Goal: Task Accomplishment & Management: Manage account settings

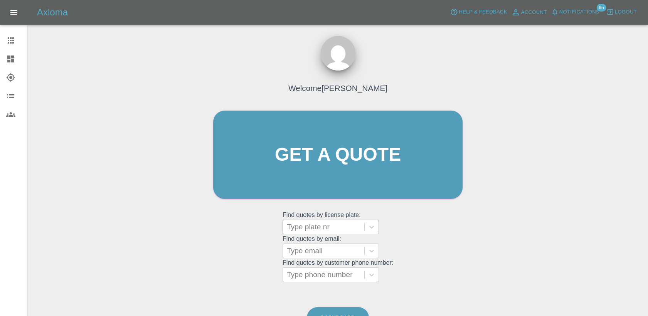
click at [332, 228] on div at bounding box center [324, 227] width 74 height 11
paste input "DP25NSY"
type input "DP25NSY"
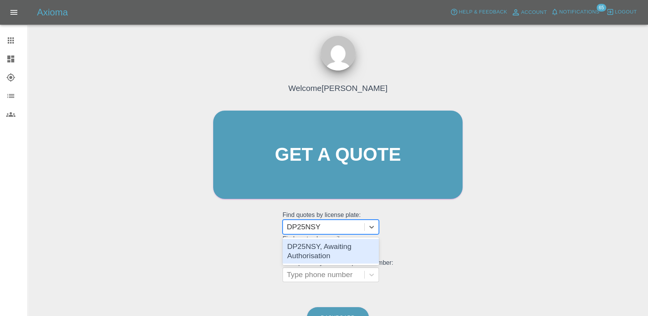
click at [336, 253] on div "DP25NSY, Awaiting Authorisation" at bounding box center [331, 251] width 96 height 25
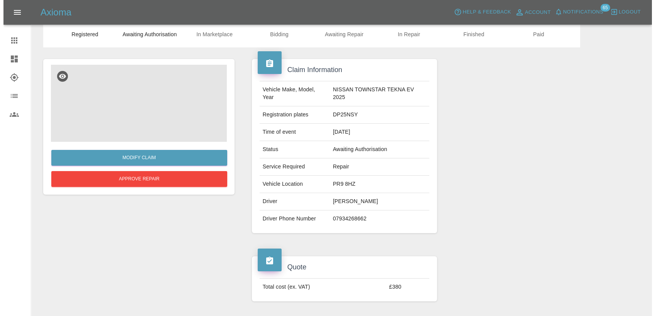
scroll to position [43, 0]
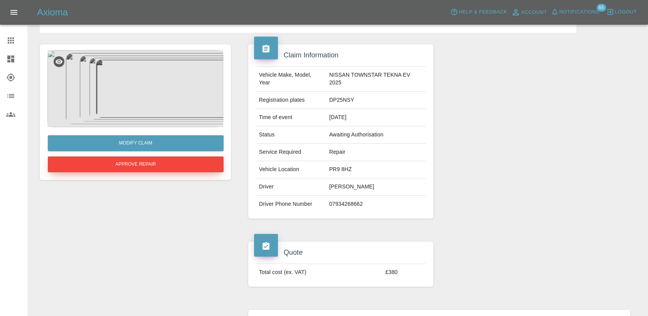
click at [160, 164] on button "Approve Repair" at bounding box center [136, 165] width 176 height 16
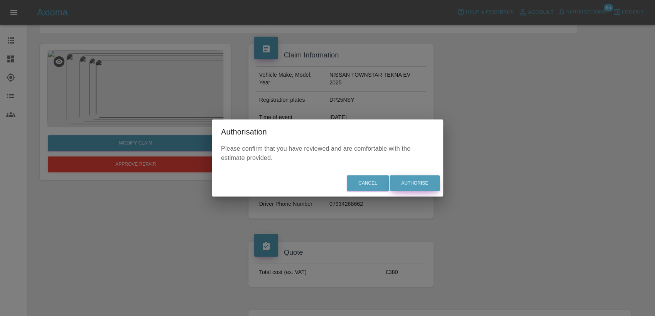
click at [427, 182] on button "Authorise" at bounding box center [415, 183] width 50 height 16
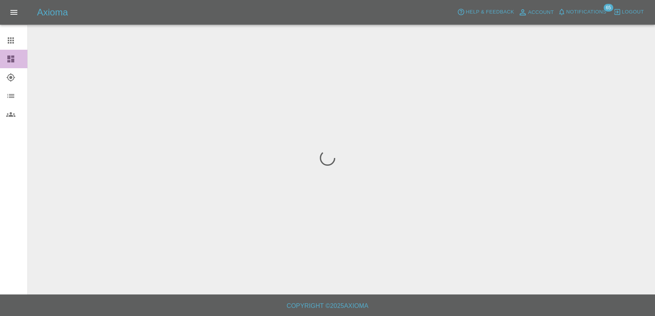
click at [8, 61] on icon at bounding box center [10, 59] width 7 height 7
